Goal: Information Seeking & Learning: Learn about a topic

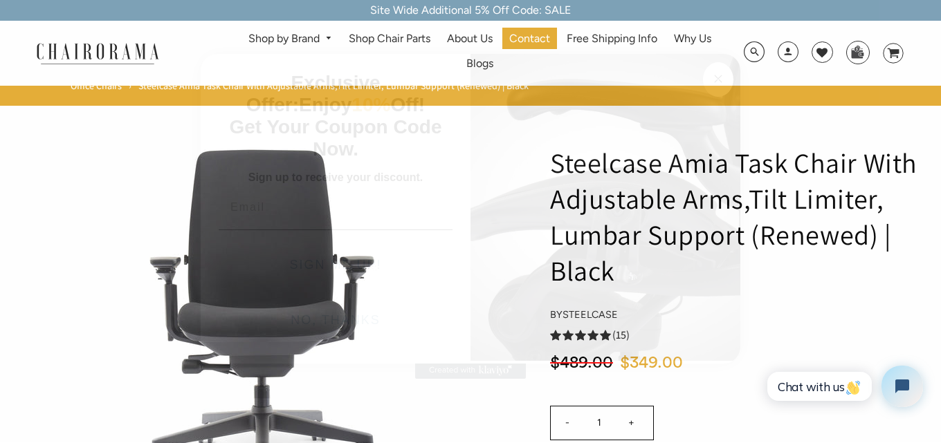
click at [715, 83] on circle "Close dialog" at bounding box center [718, 79] width 16 height 16
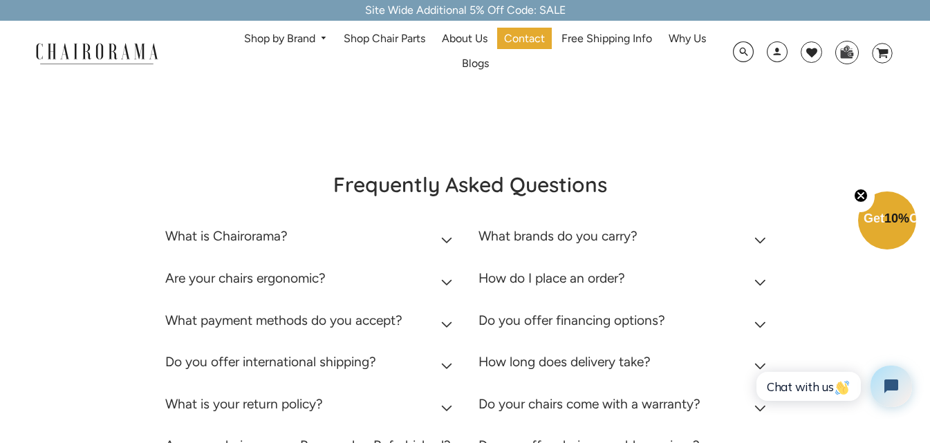
scroll to position [3046, 0]
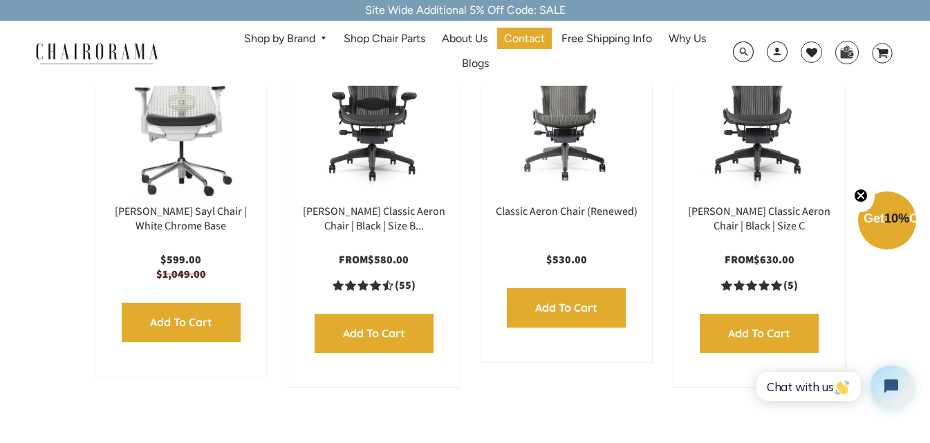
click at [321, 40] on span "DesktopNavigation" at bounding box center [321, 38] width 12 height 9
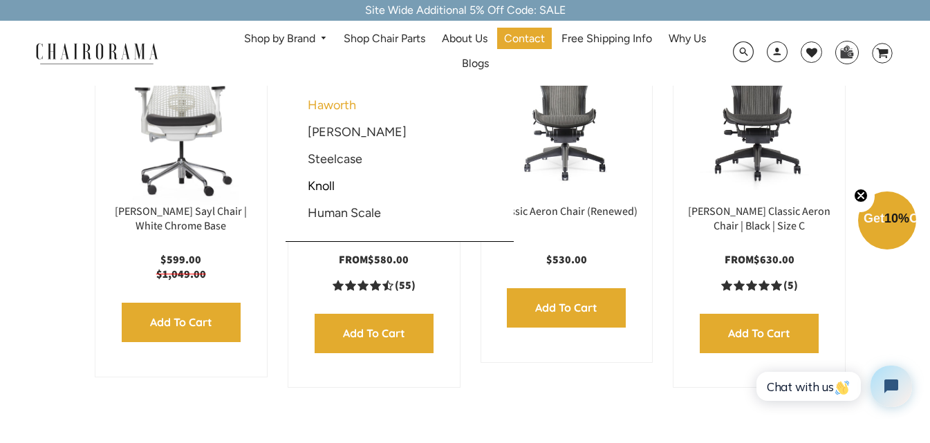
click at [344, 104] on link "Haworth" at bounding box center [332, 105] width 48 height 15
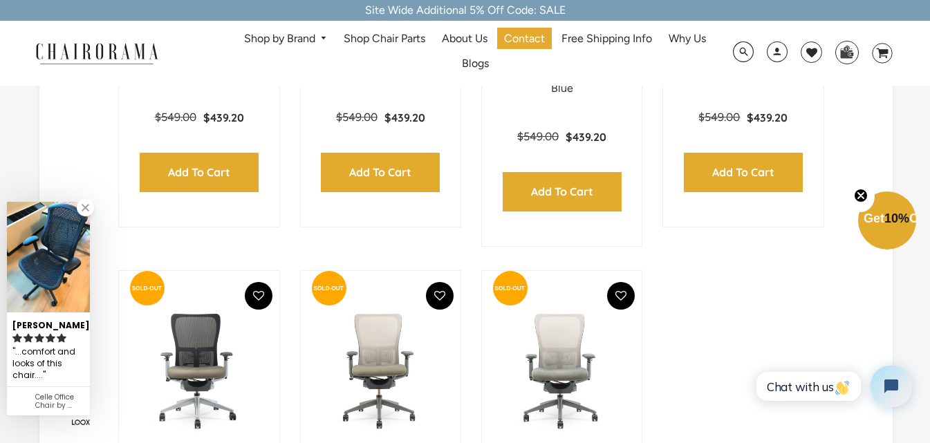
scroll to position [277, 0]
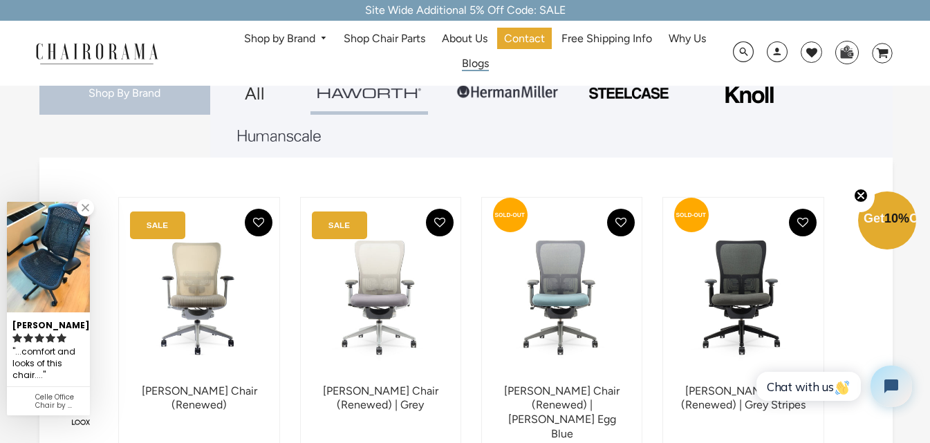
click at [484, 60] on span "Blogs" at bounding box center [475, 64] width 27 height 15
